Goal: Task Accomplishment & Management: Use online tool/utility

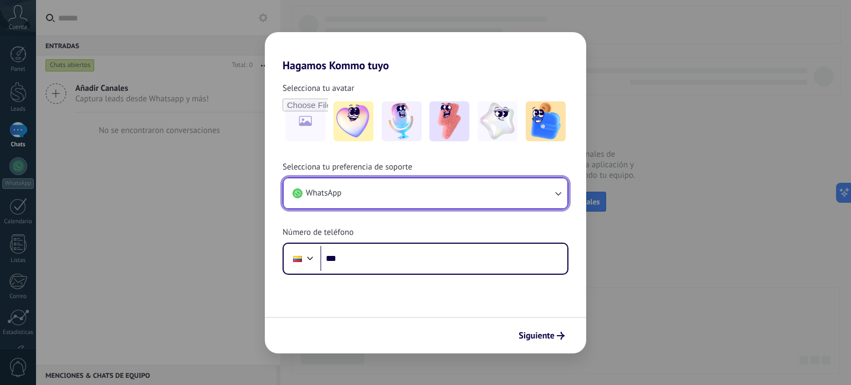
click at [428, 195] on button "WhatsApp" at bounding box center [426, 193] width 284 height 30
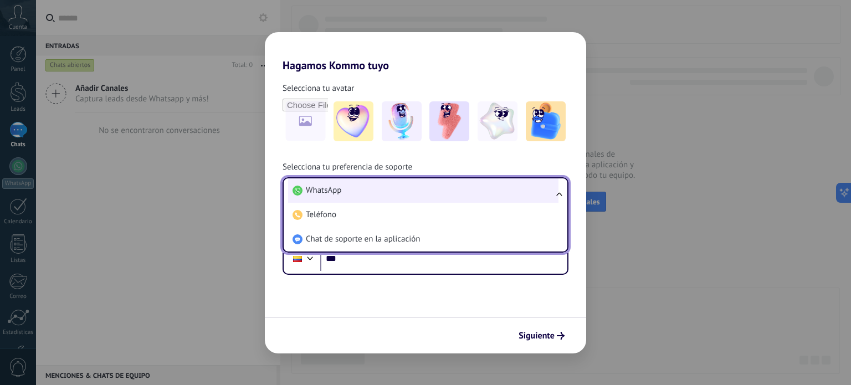
click at [426, 188] on li "WhatsApp" at bounding box center [423, 190] width 270 height 24
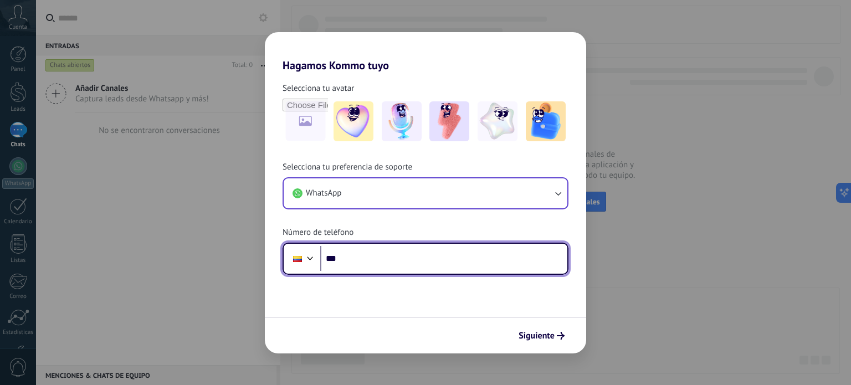
click at [388, 263] on input "***" at bounding box center [443, 258] width 247 height 25
click at [409, 264] on input "***" at bounding box center [443, 258] width 247 height 25
type input "**********"
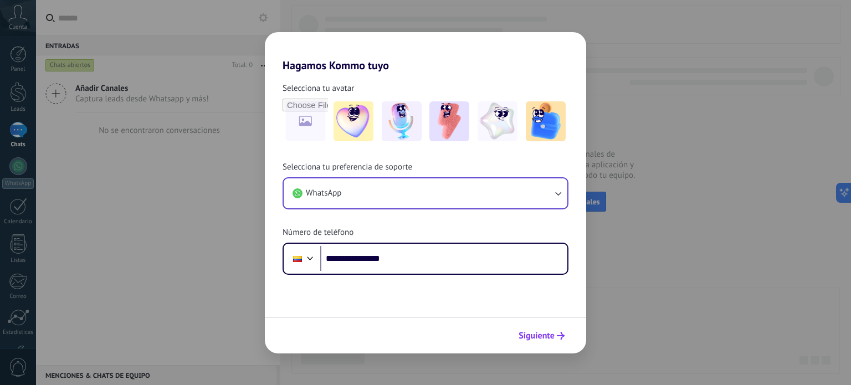
click at [536, 337] on span "Siguiente" at bounding box center [537, 336] width 36 height 8
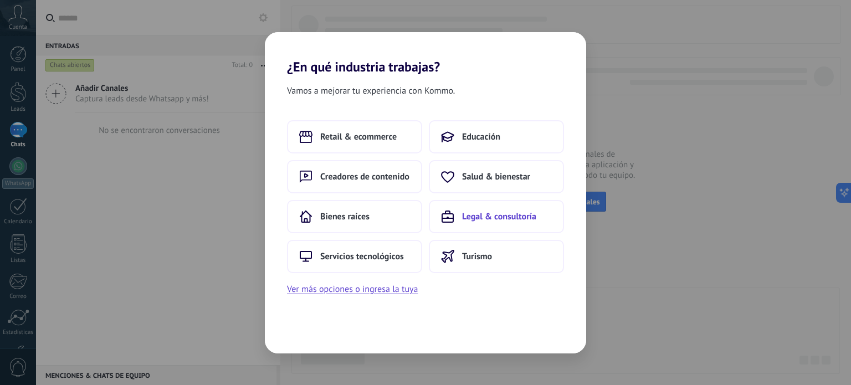
click at [504, 217] on span "Legal & consultoría" at bounding box center [499, 216] width 74 height 11
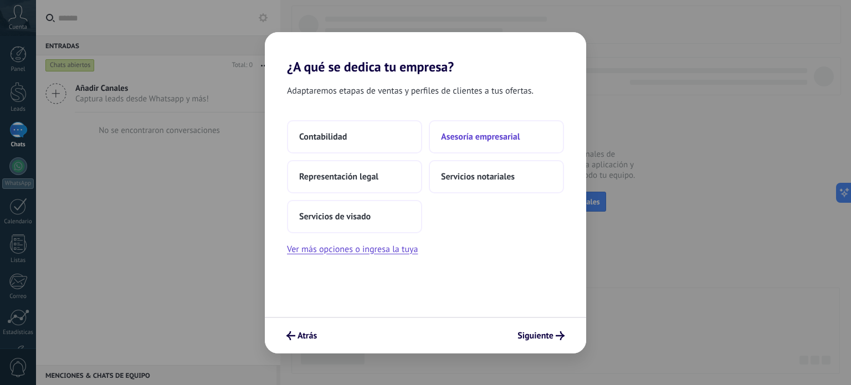
click at [479, 135] on span "Asesoría empresarial" at bounding box center [480, 136] width 79 height 11
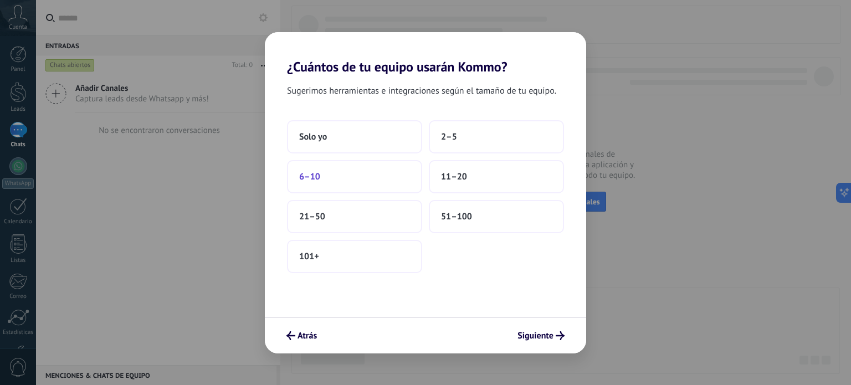
click at [392, 173] on button "6–10" at bounding box center [354, 176] width 135 height 33
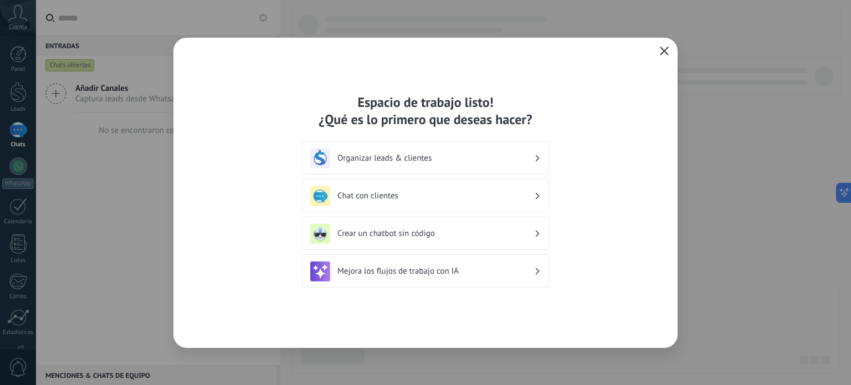
click at [423, 192] on h3 "Chat con clientes" at bounding box center [435, 196] width 197 height 11
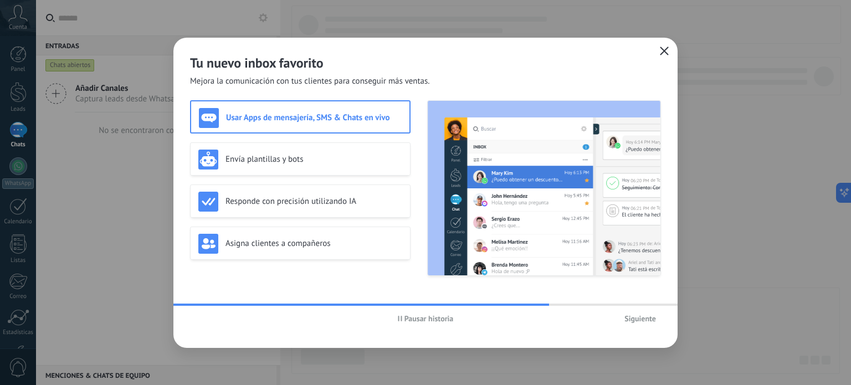
click at [407, 320] on span "Pausar historia" at bounding box center [428, 319] width 49 height 8
click at [312, 168] on div "Envía plantillas y bots" at bounding box center [300, 160] width 204 height 20
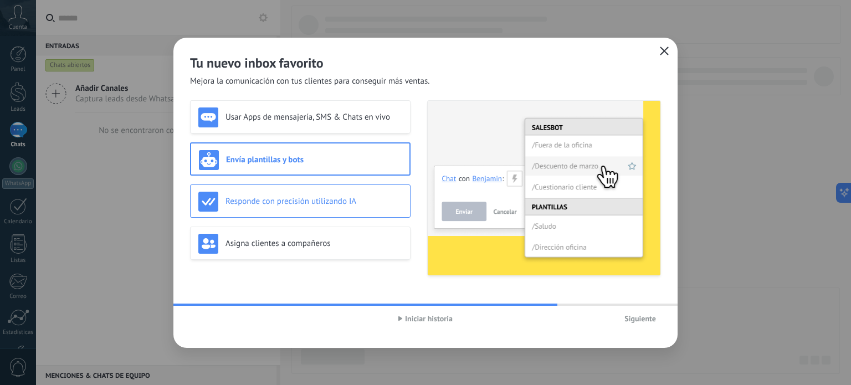
click at [304, 203] on h3 "Responde con precisión utilizando IA" at bounding box center [313, 201] width 177 height 11
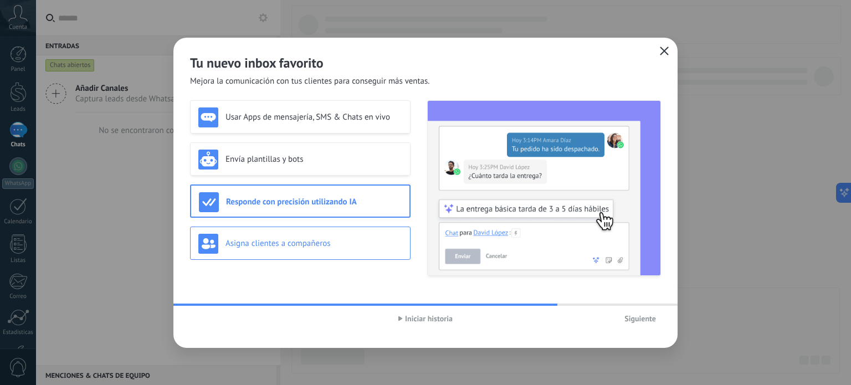
click at [285, 243] on h3 "Asigna clientes a compañeros" at bounding box center [313, 243] width 177 height 11
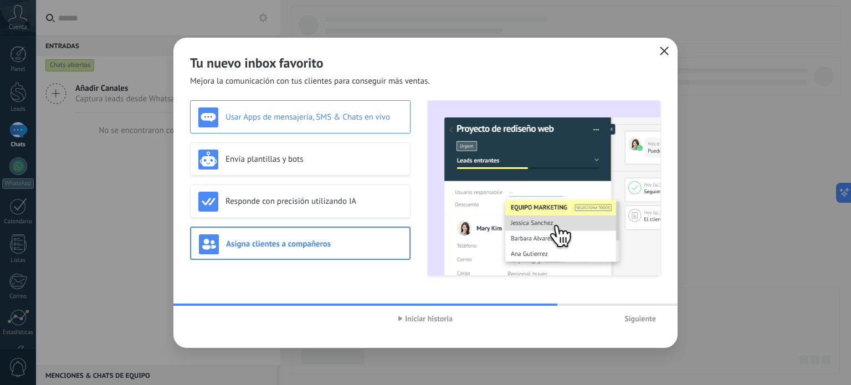
click at [344, 120] on h3 "Usar Apps de mensajería, SMS & Chats en vivo" at bounding box center [313, 117] width 177 height 11
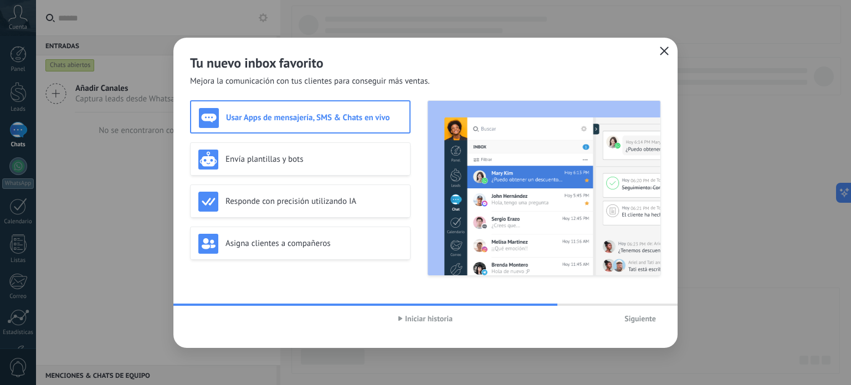
click at [643, 319] on span "Siguiente" at bounding box center [640, 319] width 32 height 8
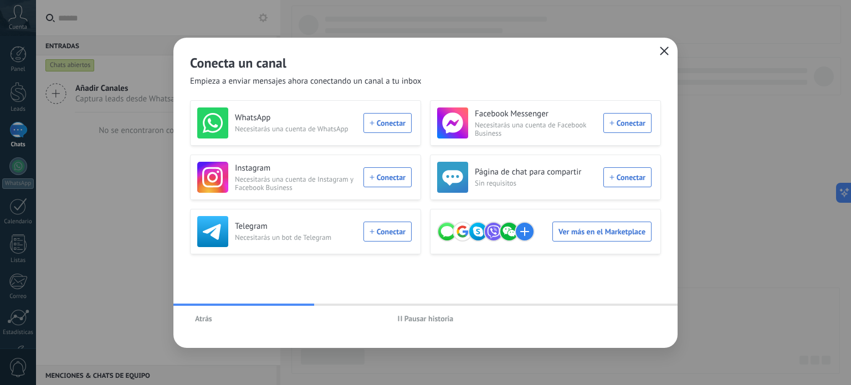
click at [410, 316] on span "Pausar historia" at bounding box center [428, 319] width 49 height 8
click at [396, 121] on div "WhatsApp Necesitarás una cuenta de WhatsApp Conectar" at bounding box center [304, 122] width 214 height 31
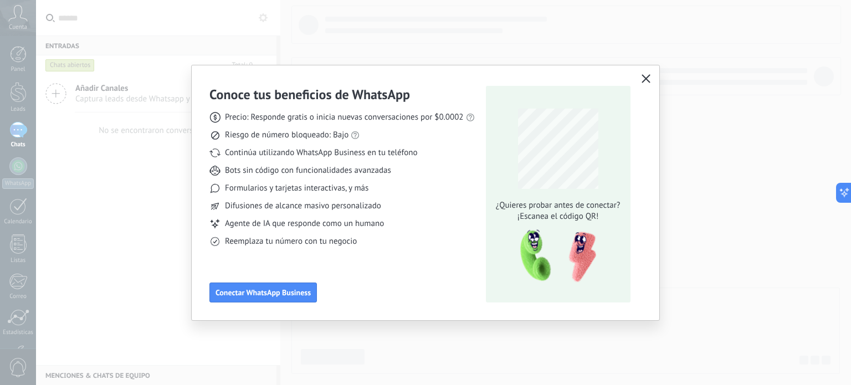
click at [416, 192] on div "Formularios y tarjetas interactivas, y más" at bounding box center [341, 188] width 265 height 11
drag, startPoint x: 253, startPoint y: 119, endPoint x: 321, endPoint y: 120, distance: 68.7
click at [321, 120] on span "Precio: Responde gratis o inicia nuevas conversaciones por $0.0002" at bounding box center [344, 117] width 239 height 11
click at [331, 120] on span "Precio: Responde gratis o inicia nuevas conversaciones por $0.0002" at bounding box center [344, 117] width 239 height 11
drag, startPoint x: 460, startPoint y: 117, endPoint x: 427, endPoint y: 117, distance: 33.2
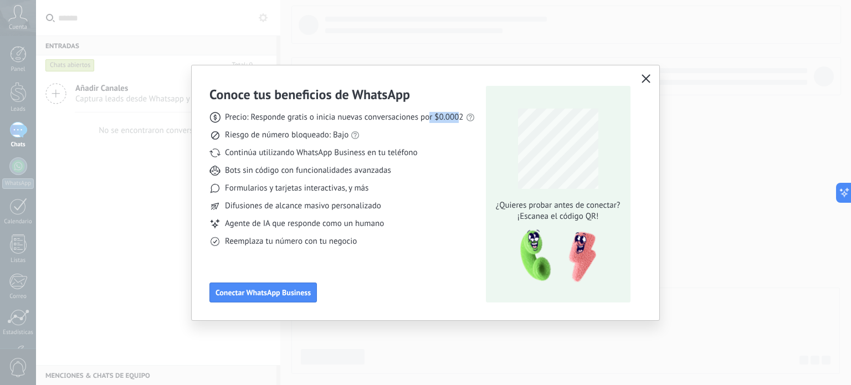
click at [427, 117] on span "Precio: Responde gratis o inicia nuevas conversaciones por $0.0002" at bounding box center [344, 117] width 239 height 11
click at [420, 156] on div "Continúa utilizando WhatsApp Business en tu teléfono" at bounding box center [341, 152] width 265 height 11
drag, startPoint x: 226, startPoint y: 135, endPoint x: 359, endPoint y: 141, distance: 133.1
click at [359, 141] on div "Precio: Responde gratis o inicia nuevas conversaciones por $0.0002 Riesgo de nú…" at bounding box center [341, 175] width 265 height 144
click at [352, 172] on span "Bots sin código con funcionalidades avanzadas" at bounding box center [308, 170] width 166 height 11
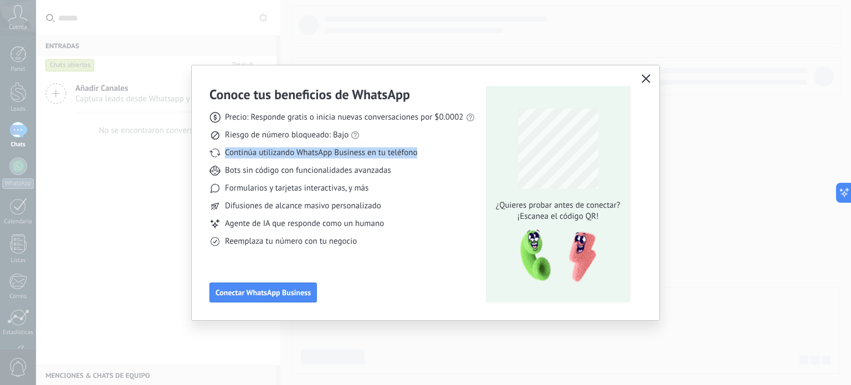
drag, startPoint x: 423, startPoint y: 156, endPoint x: 225, endPoint y: 155, distance: 198.3
click at [225, 155] on div "Continúa utilizando WhatsApp Business en tu teléfono" at bounding box center [341, 152] width 265 height 11
click at [378, 211] on span "Difusiones de alcance masivo personalizado" at bounding box center [303, 206] width 156 height 11
drag, startPoint x: 421, startPoint y: 152, endPoint x: 211, endPoint y: 161, distance: 210.1
click at [211, 161] on div "Precio: Responde gratis o inicia nuevas conversaciones por $0.0002 Riesgo de nú…" at bounding box center [341, 175] width 265 height 144
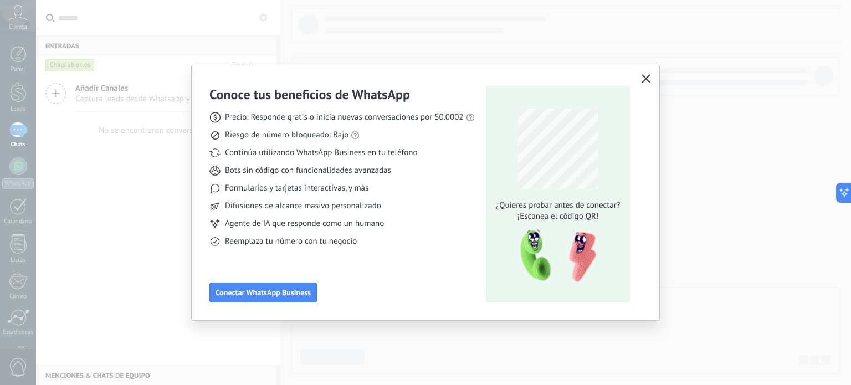
click at [332, 172] on span "Bots sin código con funcionalidades avanzadas" at bounding box center [308, 170] width 166 height 11
drag, startPoint x: 429, startPoint y: 157, endPoint x: 217, endPoint y: 148, distance: 212.9
click at [217, 148] on div "Continúa utilizando WhatsApp Business en tu teléfono" at bounding box center [341, 152] width 265 height 11
drag, startPoint x: 355, startPoint y: 161, endPoint x: 361, endPoint y: 160, distance: 6.1
click at [355, 161] on div "Precio: Responde gratis o inicia nuevas conversaciones por $0.0002 Riesgo de nú…" at bounding box center [341, 175] width 265 height 144
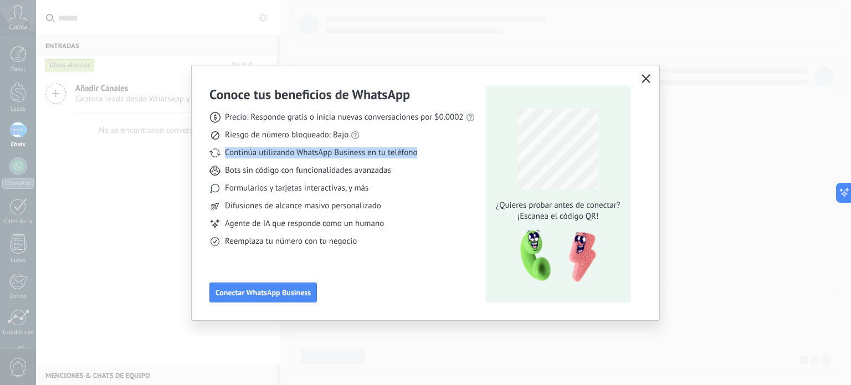
click at [417, 157] on span "Continúa utilizando WhatsApp Business en tu teléfono" at bounding box center [321, 152] width 192 height 11
drag, startPoint x: 432, startPoint y: 157, endPoint x: 233, endPoint y: 163, distance: 199.0
click at [228, 162] on div "Precio: Responde gratis o inicia nuevas conversaciones por $0.0002 Riesgo de nú…" at bounding box center [341, 175] width 265 height 144
click at [358, 169] on span "Bots sin código con funcionalidades avanzadas" at bounding box center [308, 170] width 166 height 11
drag, startPoint x: 428, startPoint y: 147, endPoint x: 217, endPoint y: 153, distance: 211.1
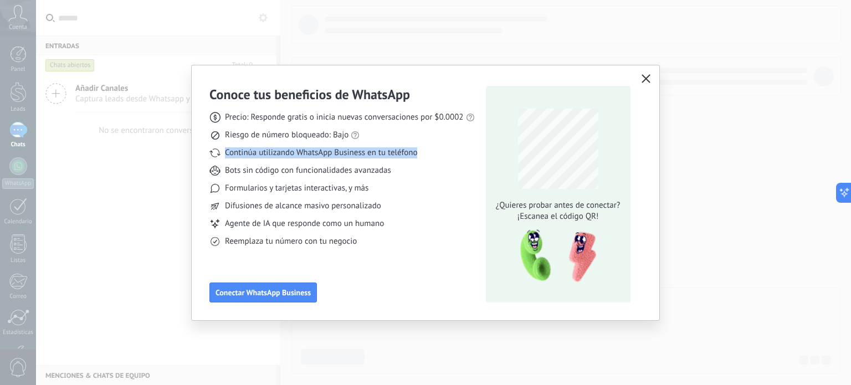
click at [217, 153] on div "Continúa utilizando WhatsApp Business en tu teléfono" at bounding box center [341, 152] width 265 height 11
click at [422, 175] on div "Bots sin código con funcionalidades avanzadas" at bounding box center [341, 170] width 265 height 11
drag, startPoint x: 437, startPoint y: 157, endPoint x: 215, endPoint y: 157, distance: 221.0
click at [215, 157] on div "Continúa utilizando WhatsApp Business en tu teléfono" at bounding box center [341, 152] width 265 height 11
click at [225, 294] on span "Conectar WhatsApp Business" at bounding box center [262, 293] width 95 height 8
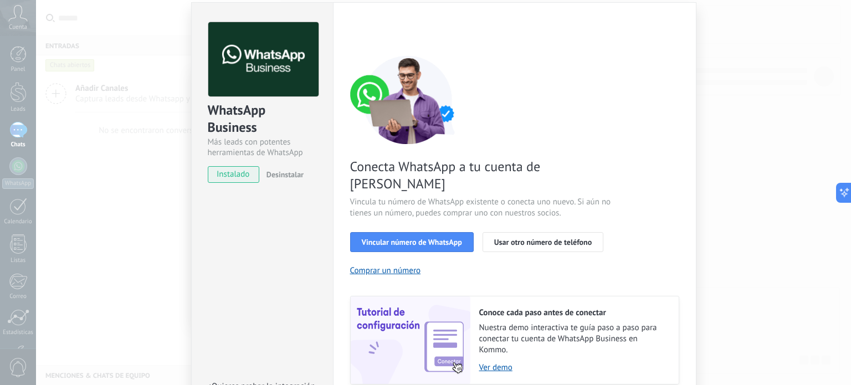
scroll to position [55, 0]
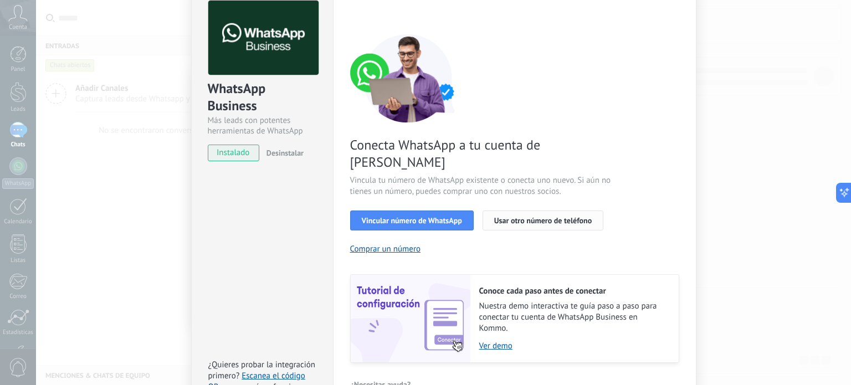
click at [552, 217] on span "Usar otro número de teléfono" at bounding box center [543, 221] width 98 height 8
click at [514, 217] on span "Usar otro número de teléfono" at bounding box center [543, 221] width 98 height 8
